Goal: Task Accomplishment & Management: Use online tool/utility

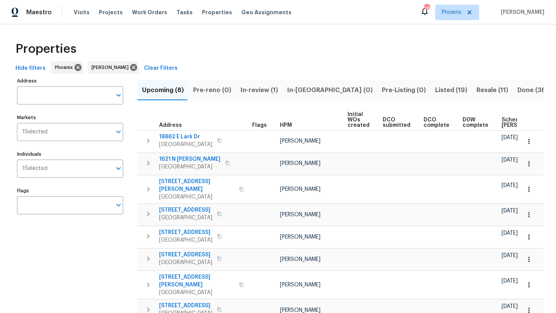
click at [476, 89] on span "Resale (11)" at bounding box center [492, 90] width 32 height 11
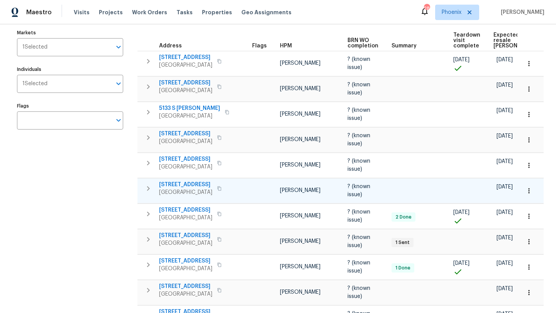
scroll to position [64, 0]
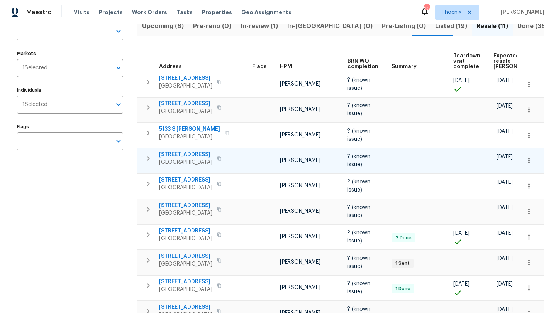
click at [182, 151] on span "4990 E Odessa Dr" at bounding box center [185, 155] width 53 height 8
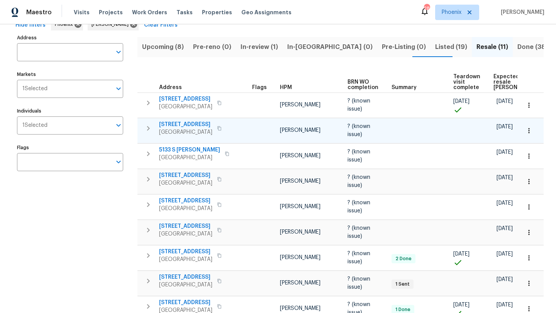
scroll to position [42, 0]
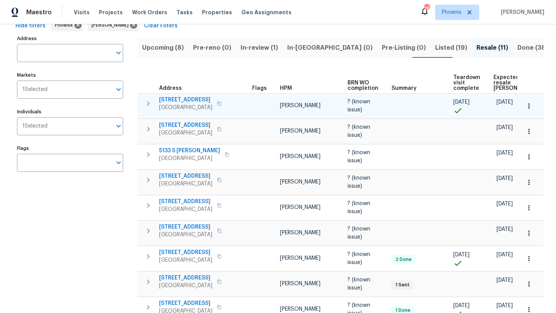
click at [200, 96] on span "4446 W White Canyon Rd" at bounding box center [185, 100] width 53 height 8
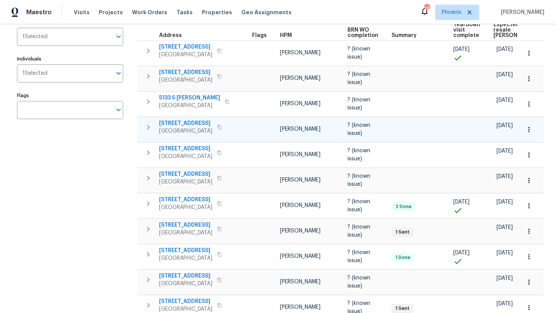
scroll to position [96, 0]
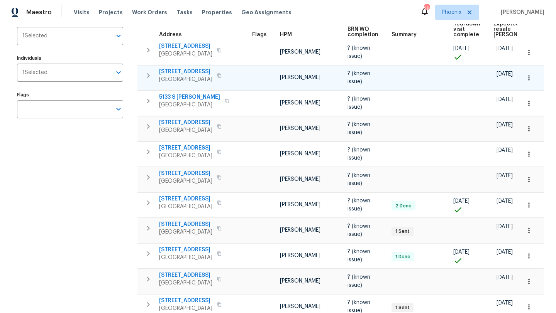
click at [198, 68] on span "3057 E Superior Rd" at bounding box center [185, 72] width 53 height 8
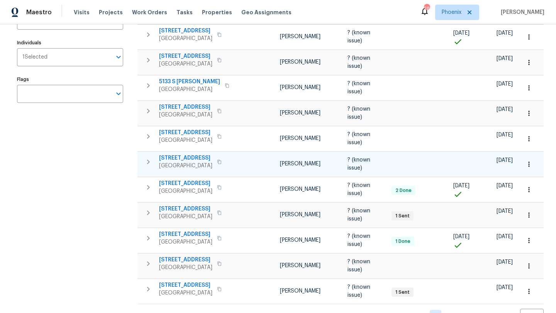
scroll to position [128, 0]
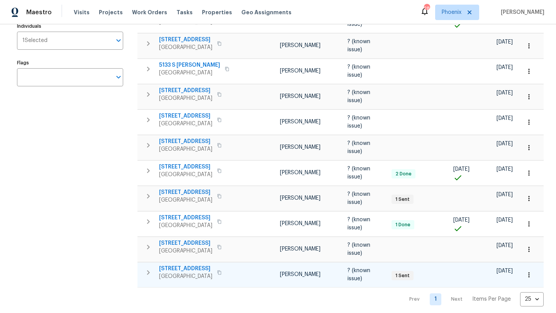
click at [188, 265] on span "4690 E Pearl Rd" at bounding box center [185, 269] width 53 height 8
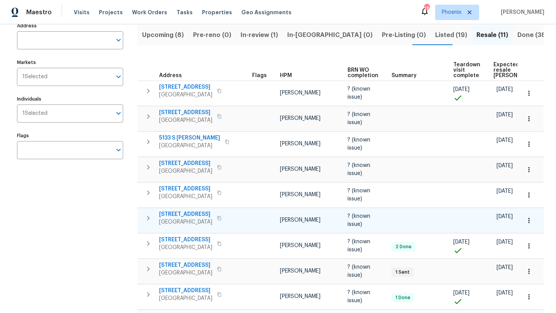
scroll to position [0, 0]
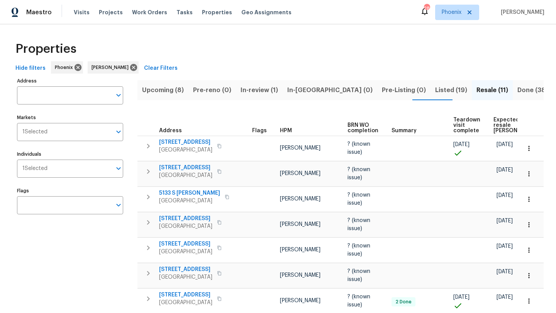
click at [164, 95] on span "Upcoming (8)" at bounding box center [163, 90] width 42 height 11
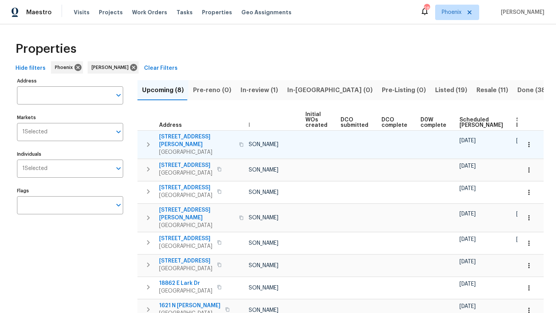
scroll to position [0, 85]
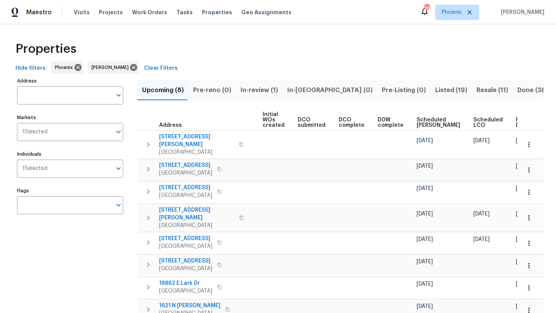
click at [516, 121] on span "Ready Date" at bounding box center [524, 122] width 17 height 11
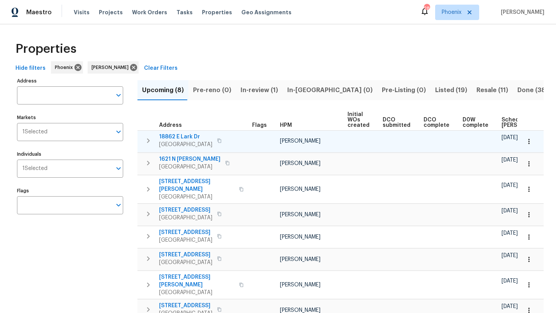
click at [188, 135] on span "18862 E Lark Dr" at bounding box center [185, 137] width 53 height 8
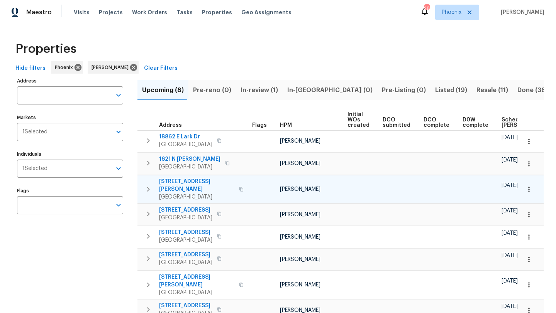
scroll to position [27, 0]
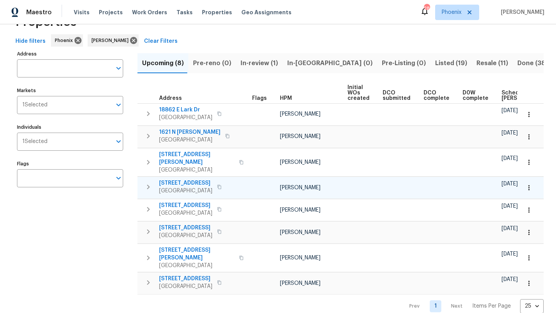
click at [187, 179] on span "[STREET_ADDRESS]" at bounding box center [185, 183] width 53 height 8
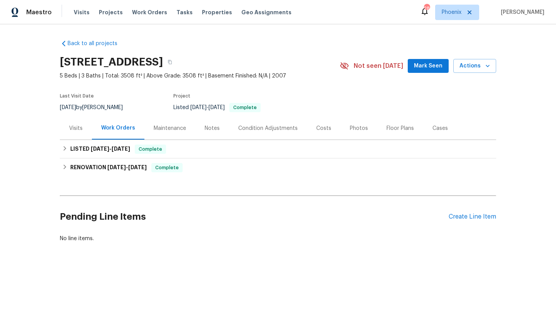
click at [355, 132] on div "Photos" at bounding box center [359, 129] width 18 height 8
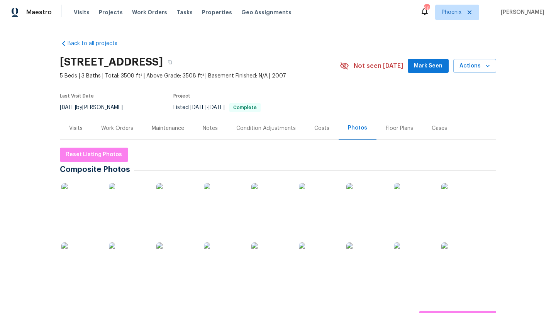
scroll to position [22, 0]
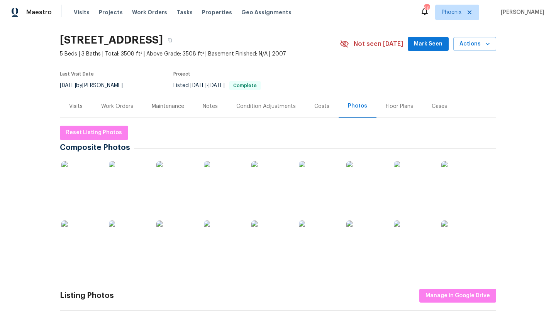
click at [94, 174] on img at bounding box center [80, 180] width 39 height 39
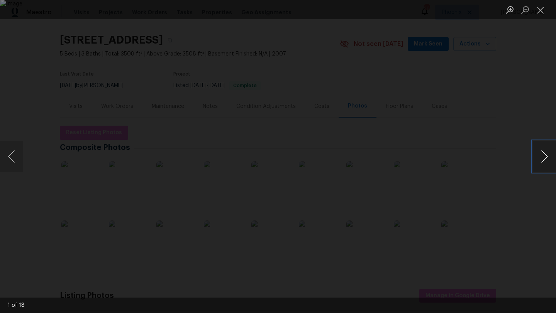
click at [544, 158] on button "Next image" at bounding box center [544, 156] width 23 height 31
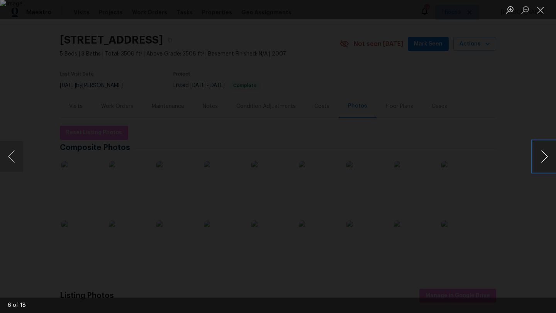
click at [544, 158] on button "Next image" at bounding box center [544, 156] width 23 height 31
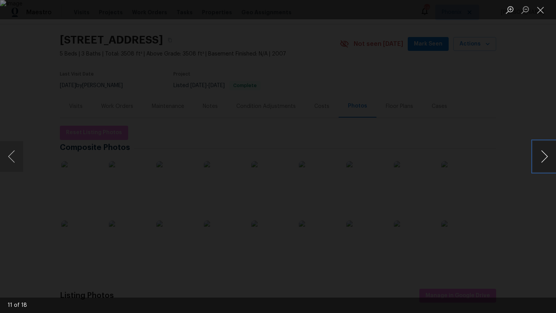
click at [544, 158] on button "Next image" at bounding box center [544, 156] width 23 height 31
click at [542, 12] on button "Close lightbox" at bounding box center [540, 10] width 15 height 14
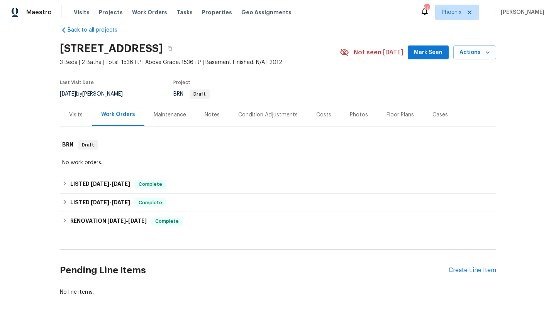
scroll to position [34, 0]
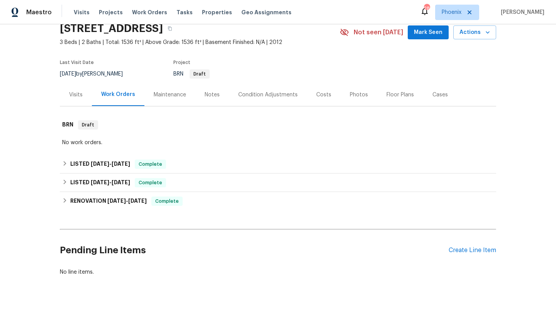
click at [354, 91] on div "Photos" at bounding box center [359, 95] width 18 height 8
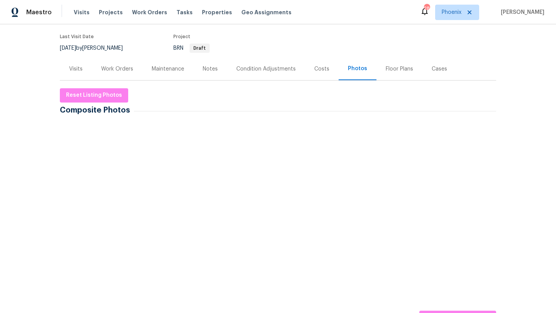
scroll to position [79, 0]
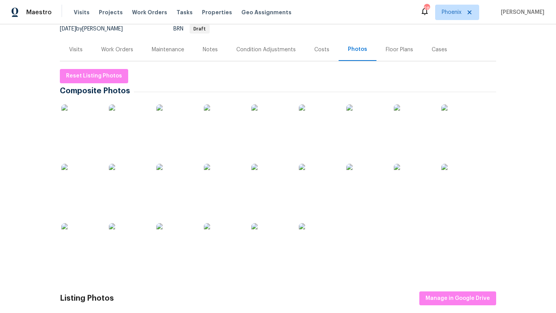
click at [88, 113] on img at bounding box center [80, 124] width 39 height 39
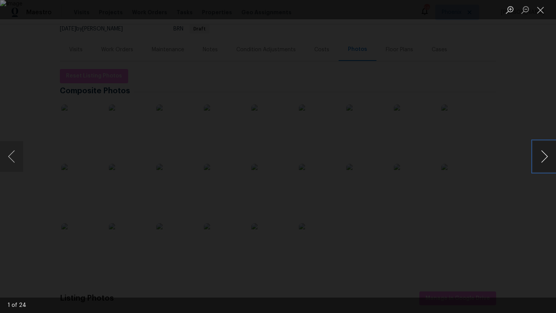
click at [544, 159] on button "Next image" at bounding box center [544, 156] width 23 height 31
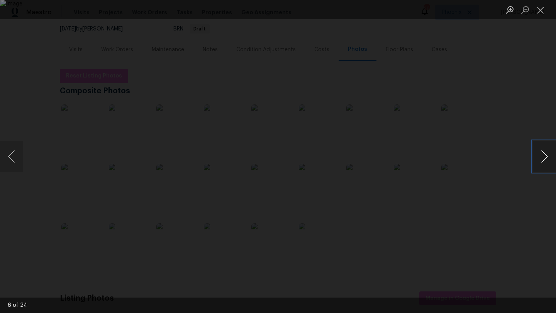
click at [544, 159] on button "Next image" at bounding box center [544, 156] width 23 height 31
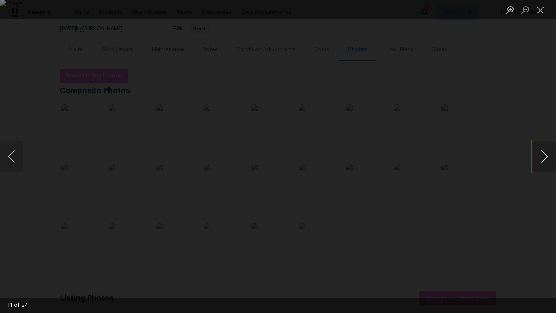
click at [544, 159] on button "Next image" at bounding box center [544, 156] width 23 height 31
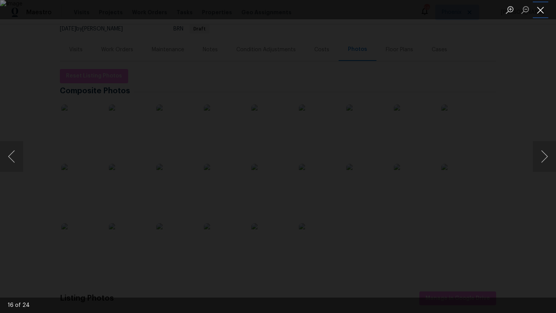
click at [545, 12] on button "Close lightbox" at bounding box center [540, 10] width 15 height 14
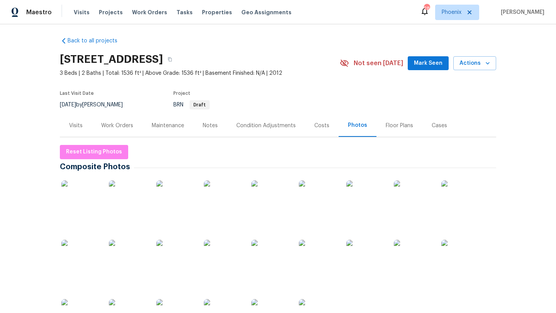
scroll to position [0, 0]
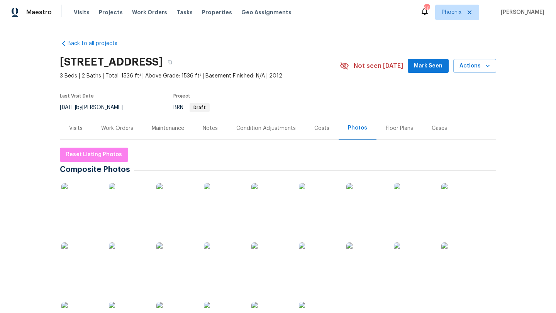
click at [211, 134] on div "Notes" at bounding box center [210, 128] width 34 height 23
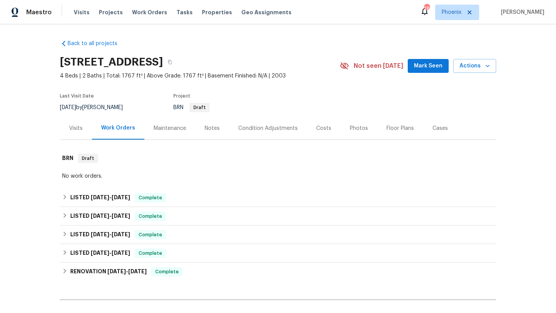
click at [360, 125] on div "Photos" at bounding box center [359, 129] width 18 height 8
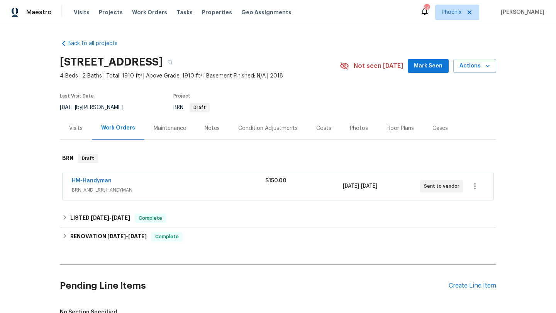
click at [352, 128] on div "Photos" at bounding box center [359, 129] width 18 height 8
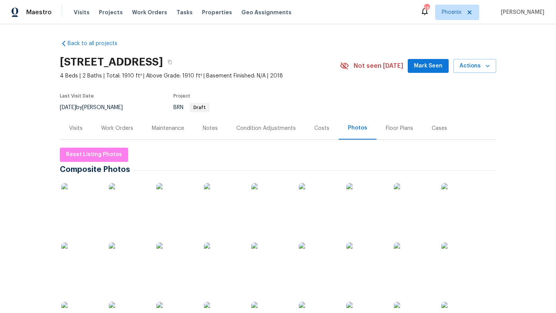
click at [85, 203] on img at bounding box center [80, 202] width 39 height 39
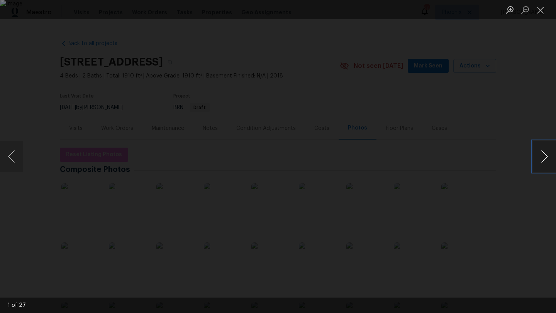
click at [544, 153] on button "Next image" at bounding box center [544, 156] width 23 height 31
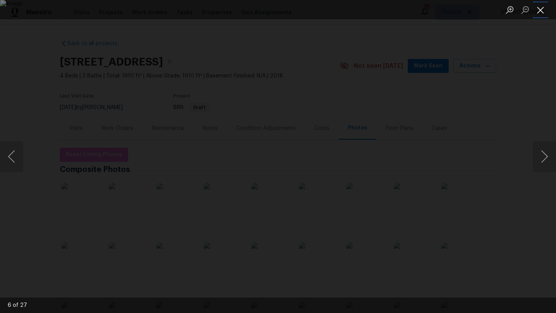
click at [543, 10] on button "Close lightbox" at bounding box center [540, 10] width 15 height 14
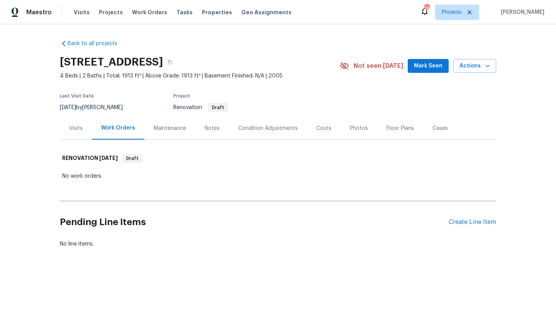
click at [77, 127] on div "Visits" at bounding box center [76, 129] width 14 height 8
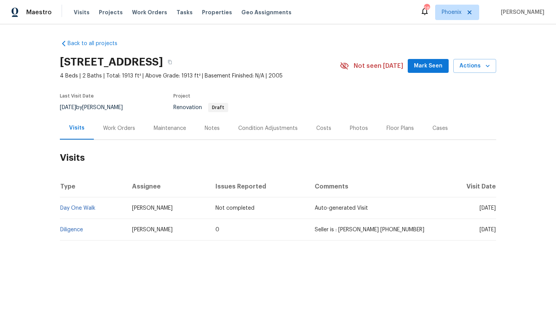
click at [317, 127] on div "Costs" at bounding box center [323, 129] width 15 height 8
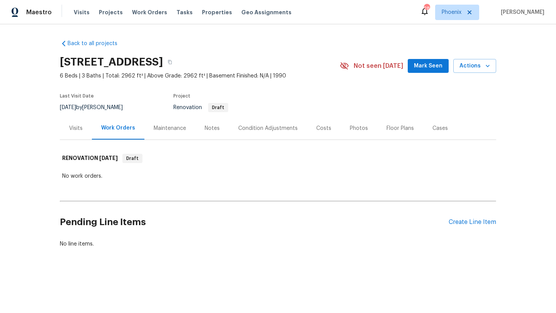
click at [73, 130] on div "Visits" at bounding box center [76, 129] width 14 height 8
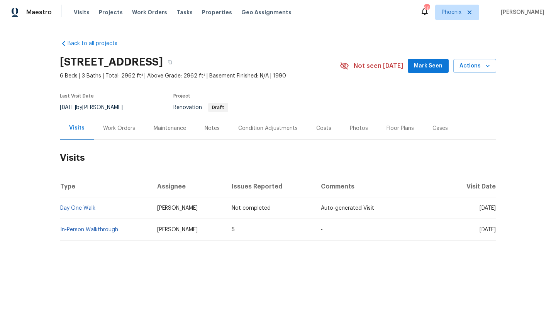
click at [324, 126] on div "Costs" at bounding box center [323, 129] width 15 height 8
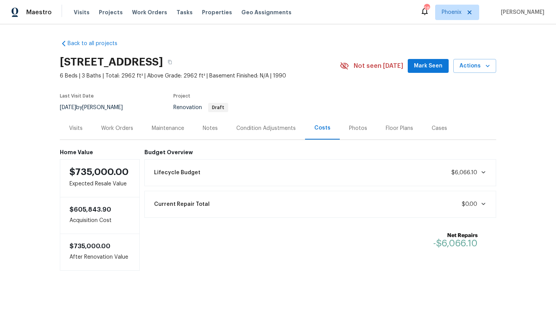
click at [75, 126] on div "Visits" at bounding box center [76, 129] width 14 height 8
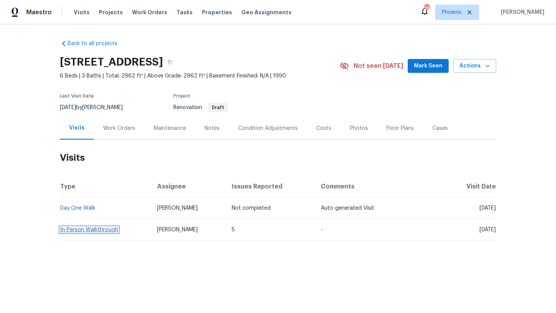
click at [102, 232] on link "In-Person Walkthrough" at bounding box center [89, 229] width 58 height 5
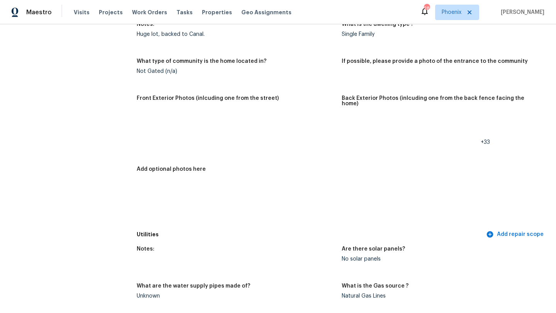
scroll to position [302, 0]
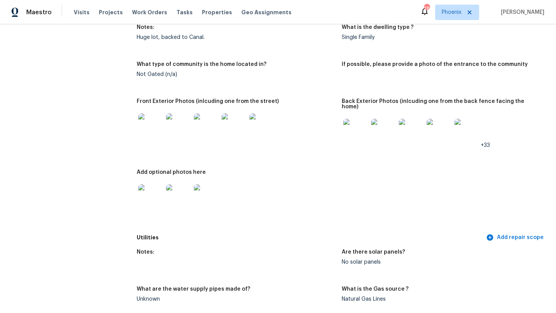
click at [153, 125] on img at bounding box center [150, 125] width 25 height 25
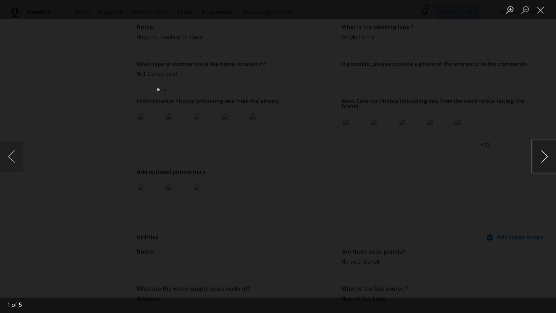
click at [545, 160] on button "Next image" at bounding box center [544, 156] width 23 height 31
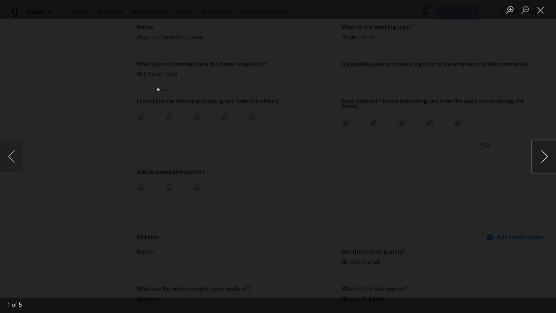
click at [545, 160] on button "Next image" at bounding box center [544, 156] width 23 height 31
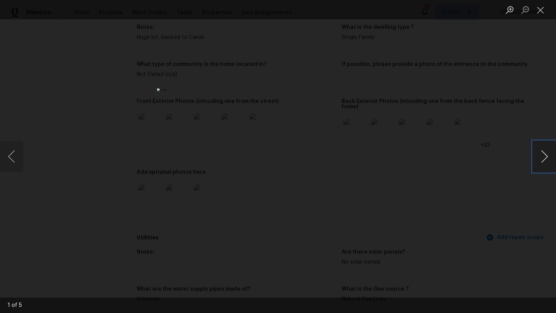
click at [545, 160] on button "Next image" at bounding box center [544, 156] width 23 height 31
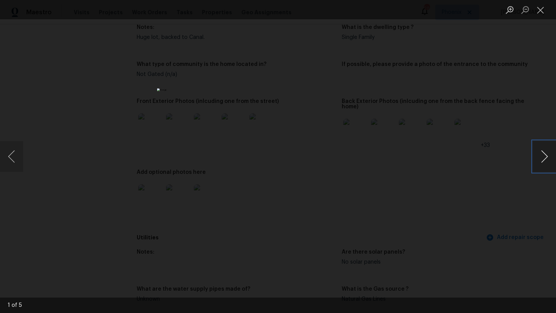
click at [545, 160] on button "Next image" at bounding box center [544, 156] width 23 height 31
click at [543, 9] on button "Close lightbox" at bounding box center [540, 10] width 15 height 14
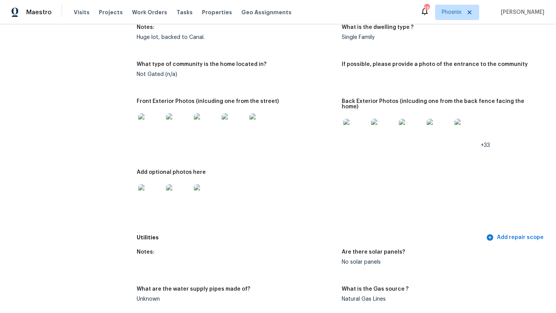
scroll to position [0, 0]
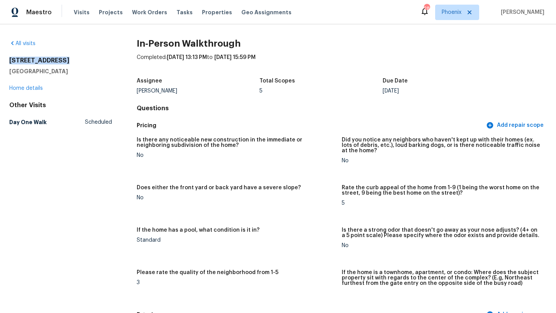
drag, startPoint x: 10, startPoint y: 59, endPoint x: 108, endPoint y: 63, distance: 98.1
click at [108, 63] on h2 "1820 N Avoca Cir" at bounding box center [60, 61] width 103 height 8
copy h2 "1820 N Avoca Cir"
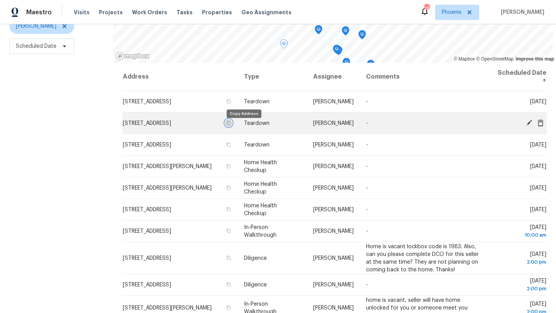
click at [230, 125] on icon "button" at bounding box center [229, 123] width 4 height 4
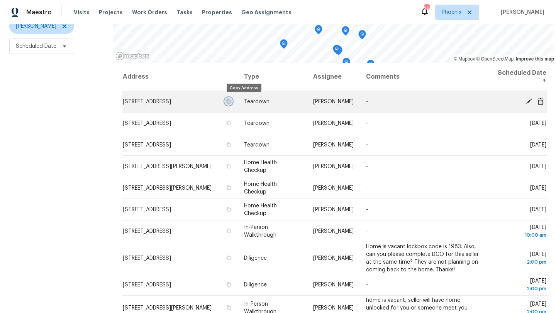
click at [230, 102] on icon "button" at bounding box center [228, 101] width 5 height 5
click at [528, 103] on icon at bounding box center [529, 101] width 6 height 6
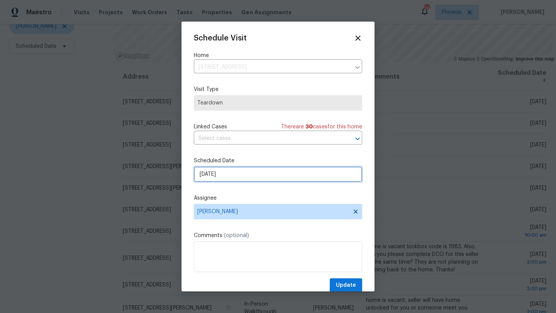
click at [242, 177] on input "9/21/2025" at bounding box center [278, 174] width 168 height 15
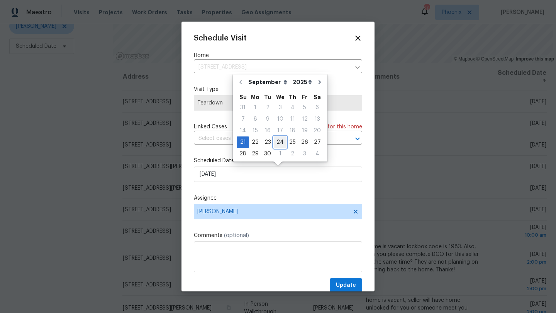
click at [276, 144] on div "24" at bounding box center [280, 142] width 13 height 11
type input "9/24/2025"
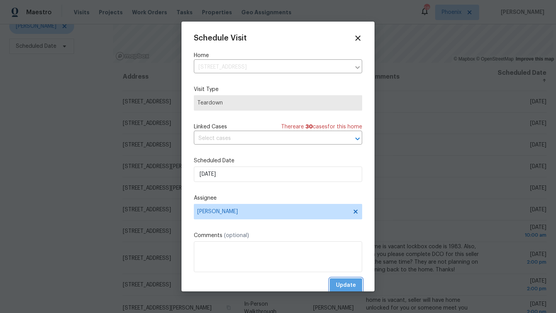
click at [342, 285] on span "Update" at bounding box center [346, 286] width 20 height 10
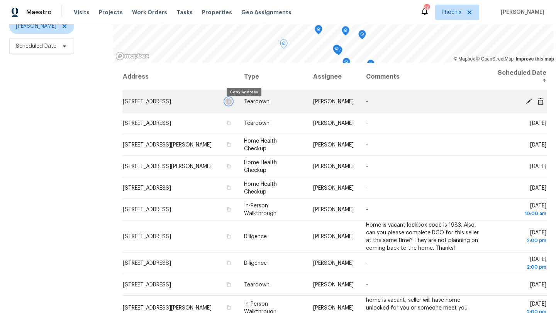
click at [230, 104] on icon "button" at bounding box center [228, 101] width 5 height 5
